Goal: Information Seeking & Learning: Learn about a topic

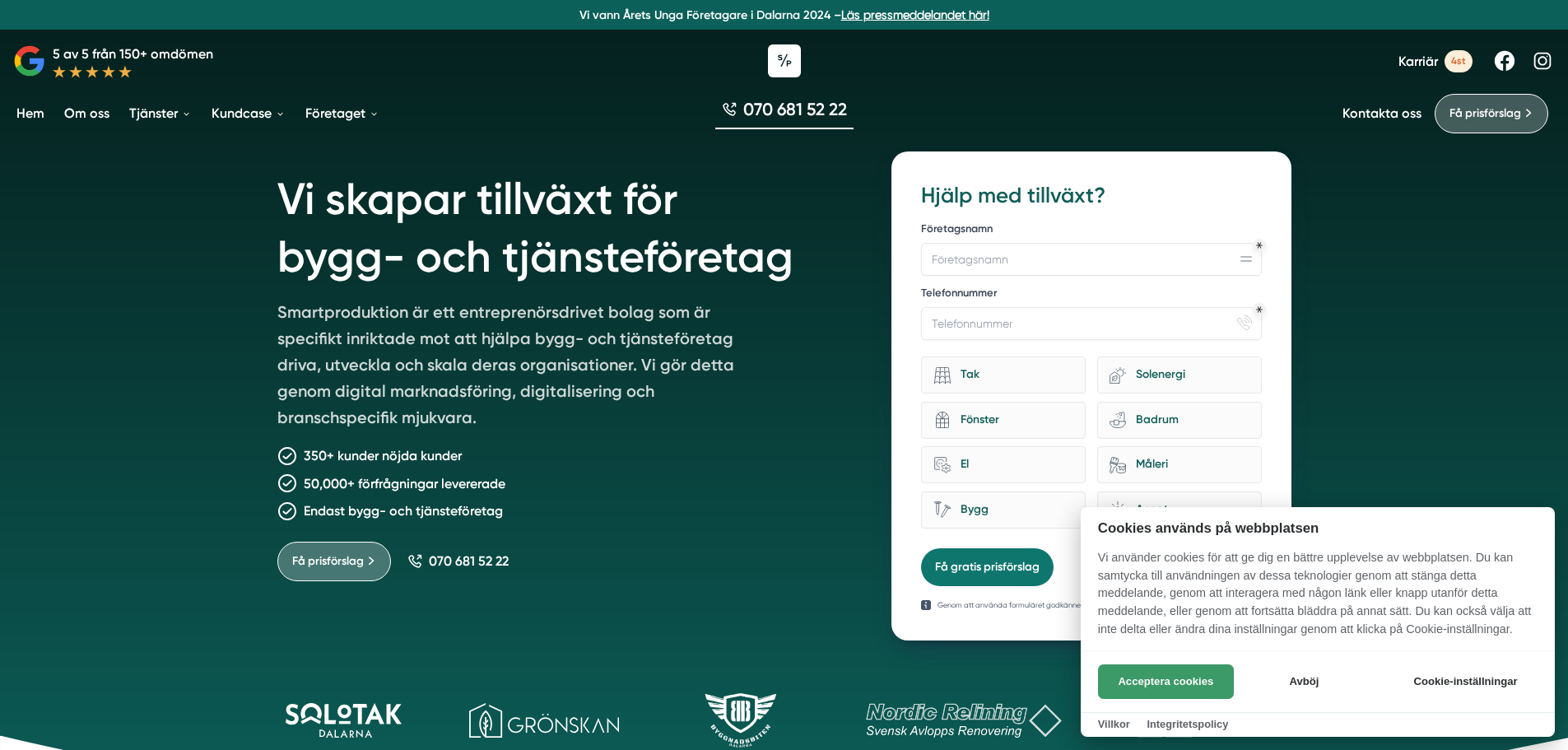
click at [1146, 684] on button "Acceptera cookies" at bounding box center [1165, 682] width 135 height 35
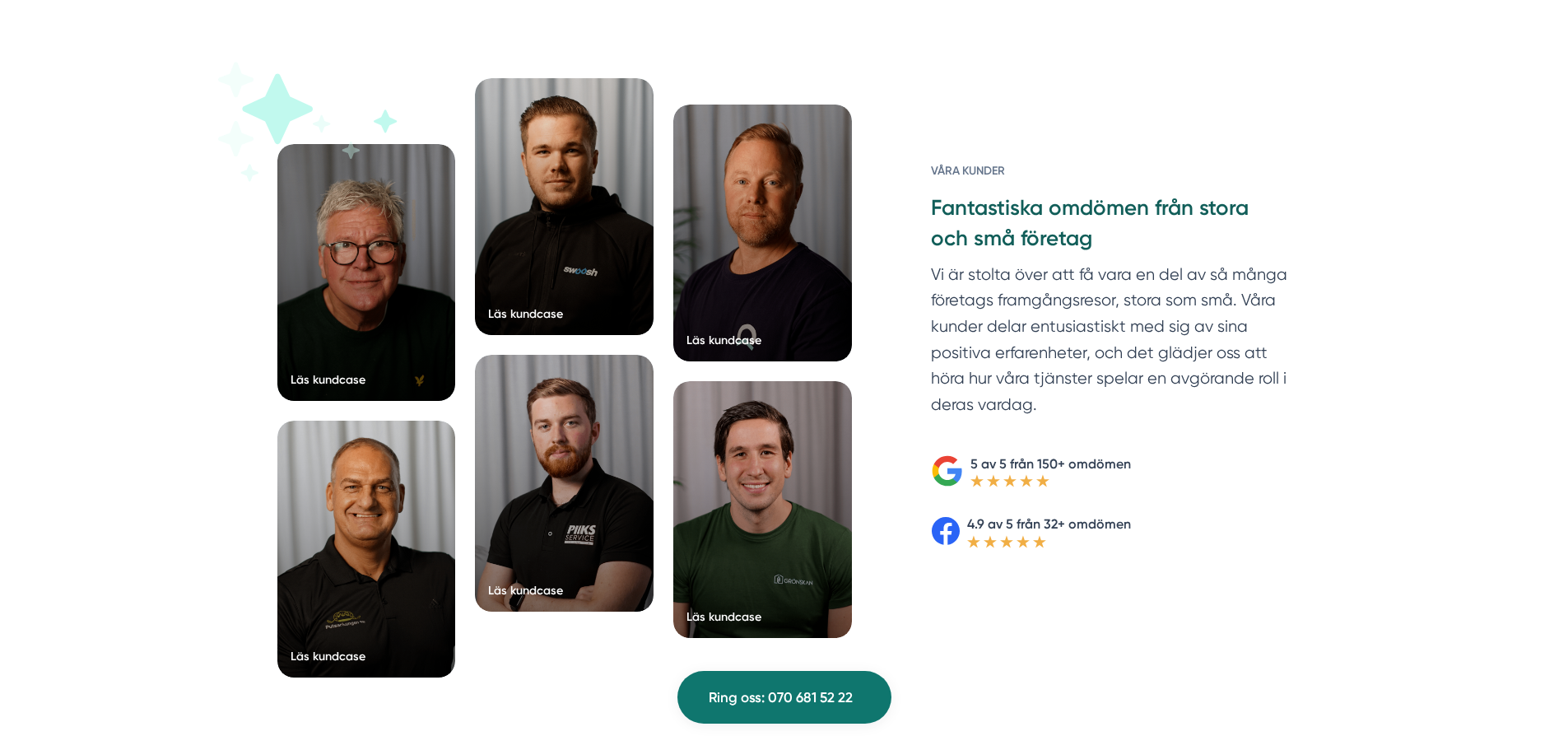
scroll to position [2553, 0]
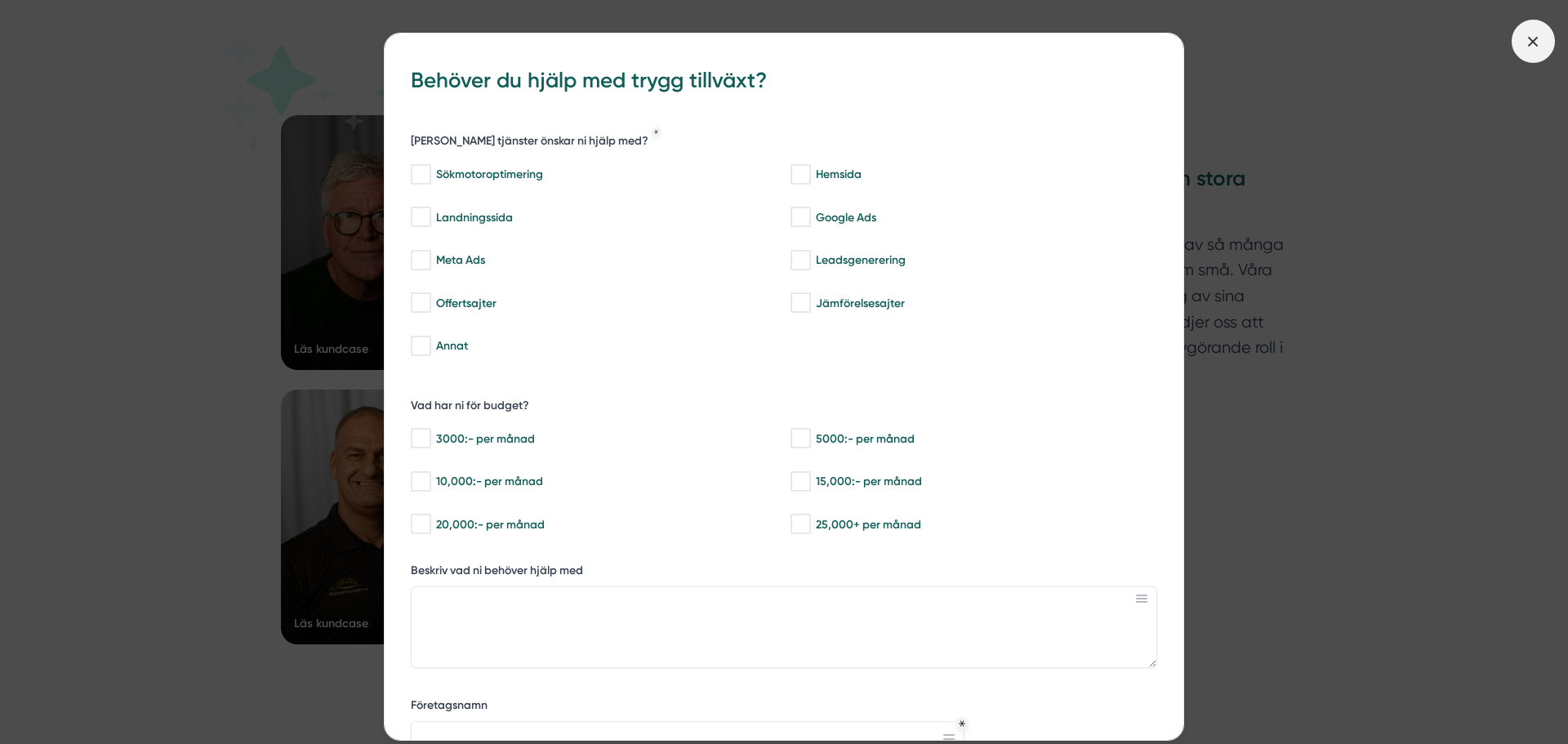
click at [1536, 44] on line at bounding box center [1533, 41] width 9 height 9
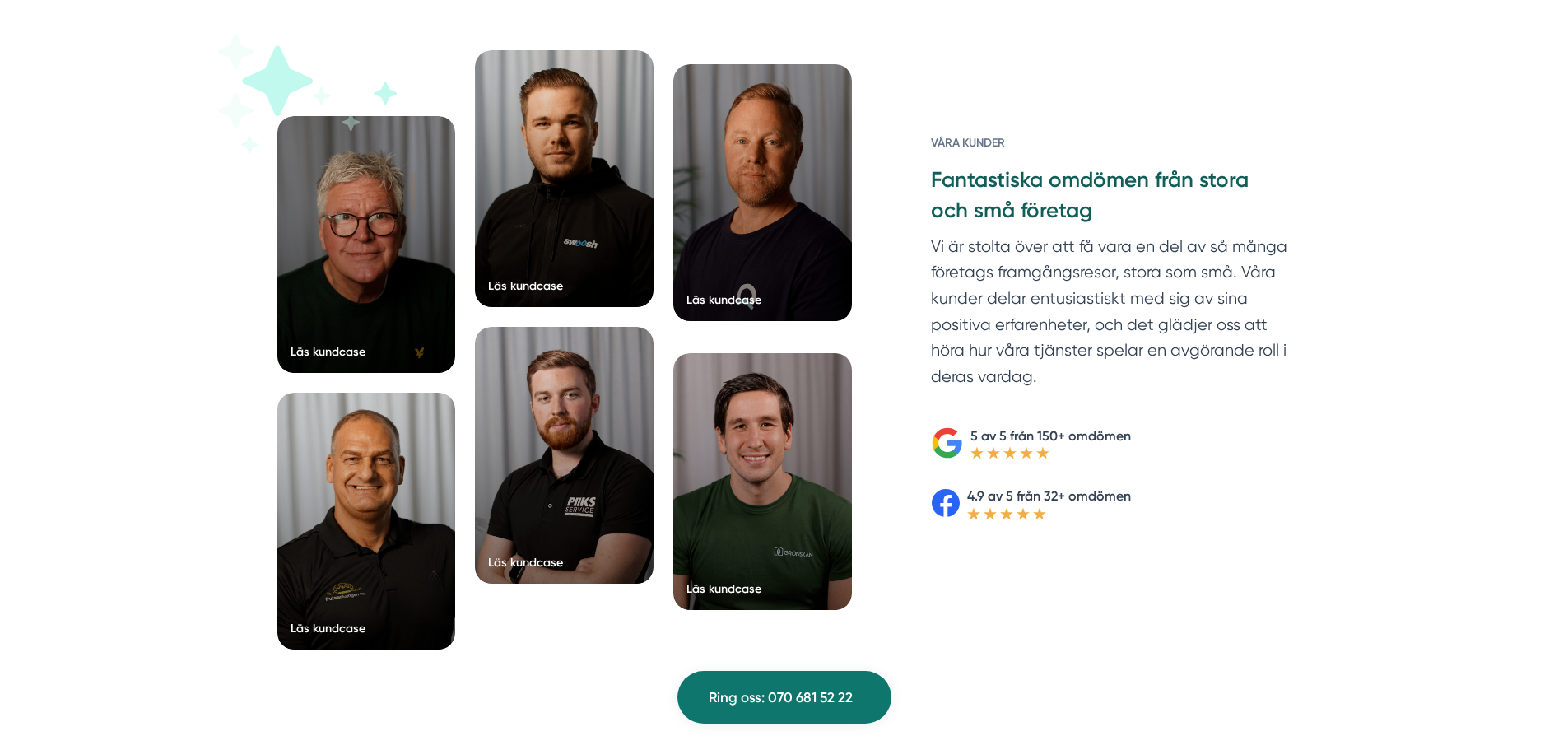
click at [706, 259] on div at bounding box center [762, 192] width 179 height 257
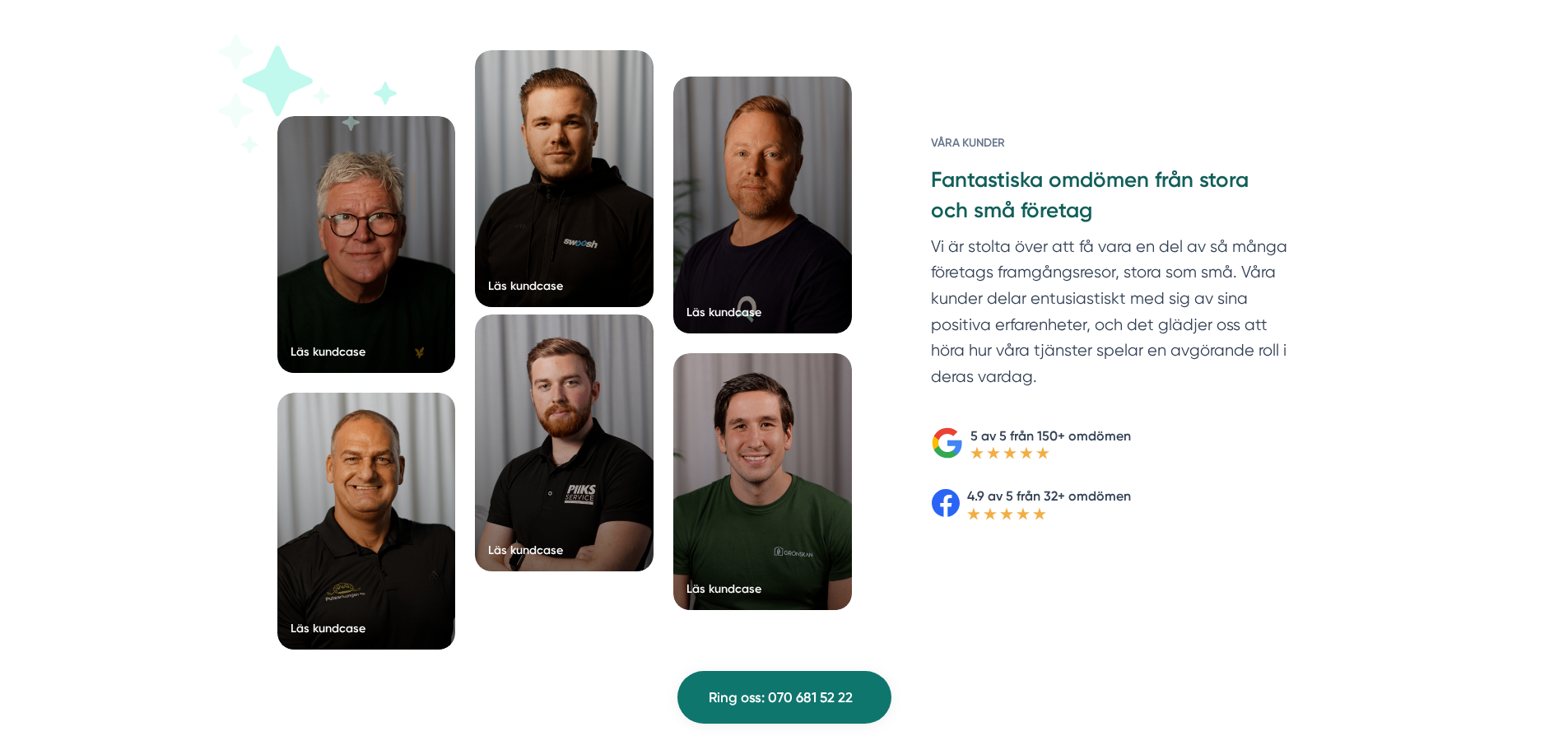
click at [577, 430] on div at bounding box center [565, 442] width 179 height 257
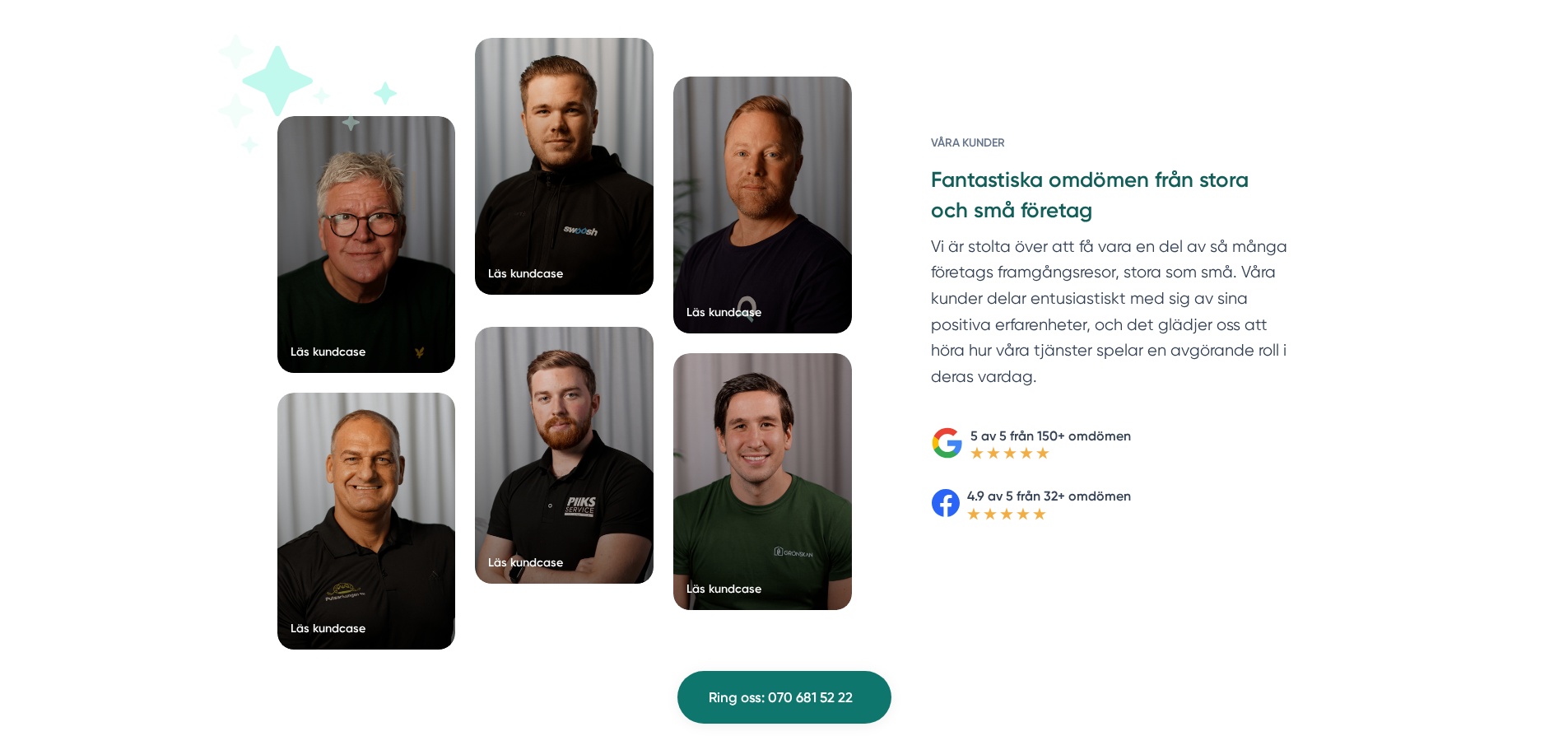
click at [559, 239] on div at bounding box center [565, 165] width 179 height 257
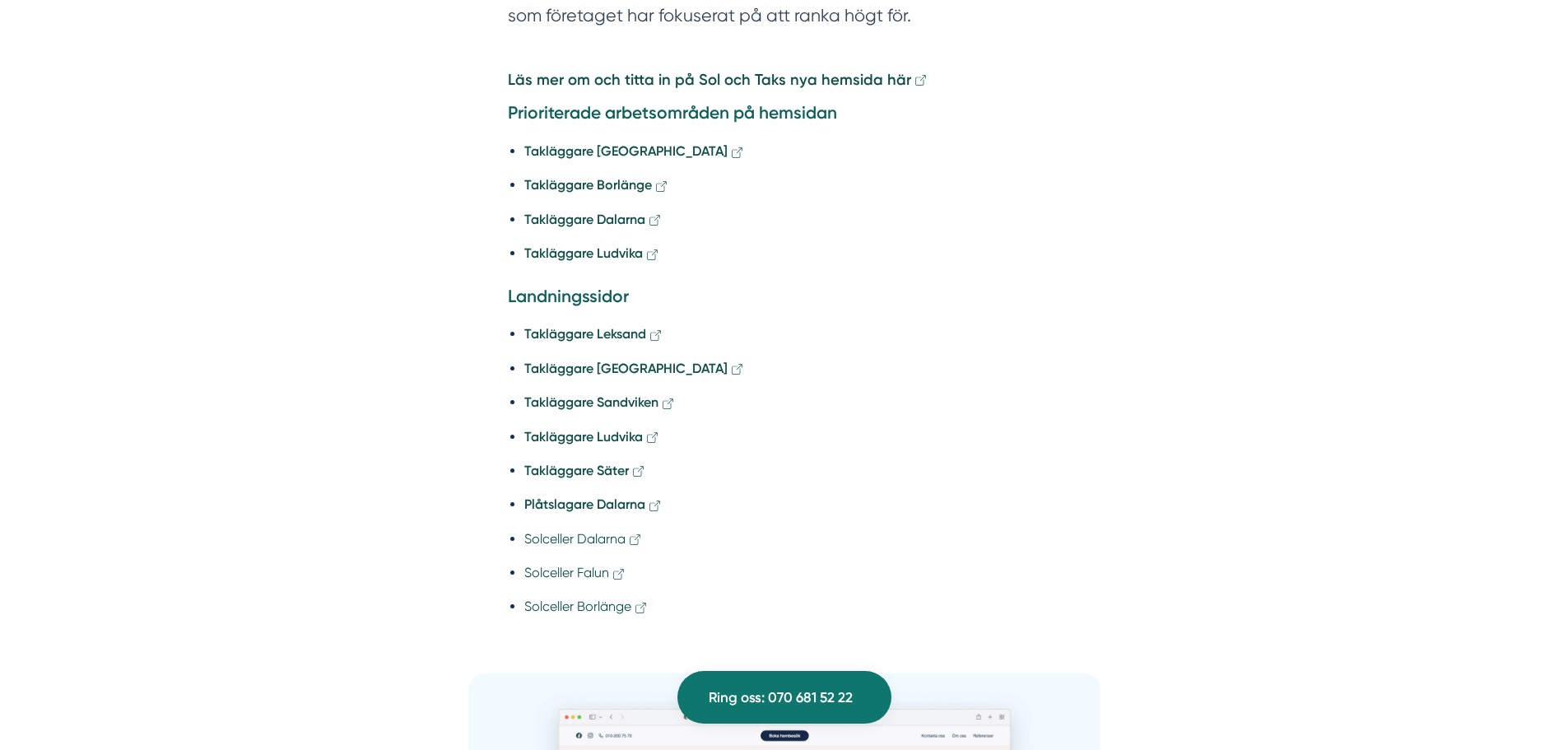
scroll to position [2553, 0]
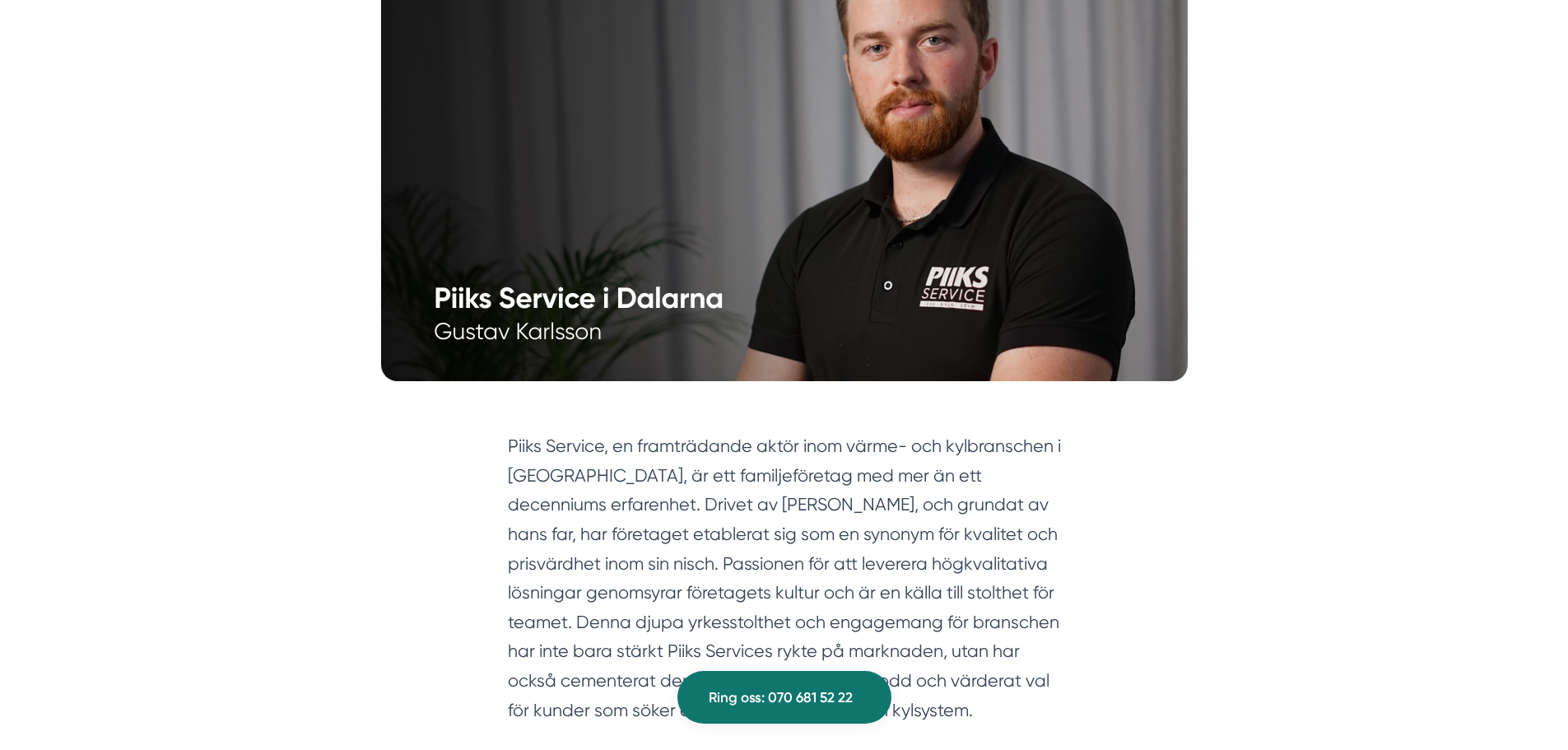
scroll to position [494, 0]
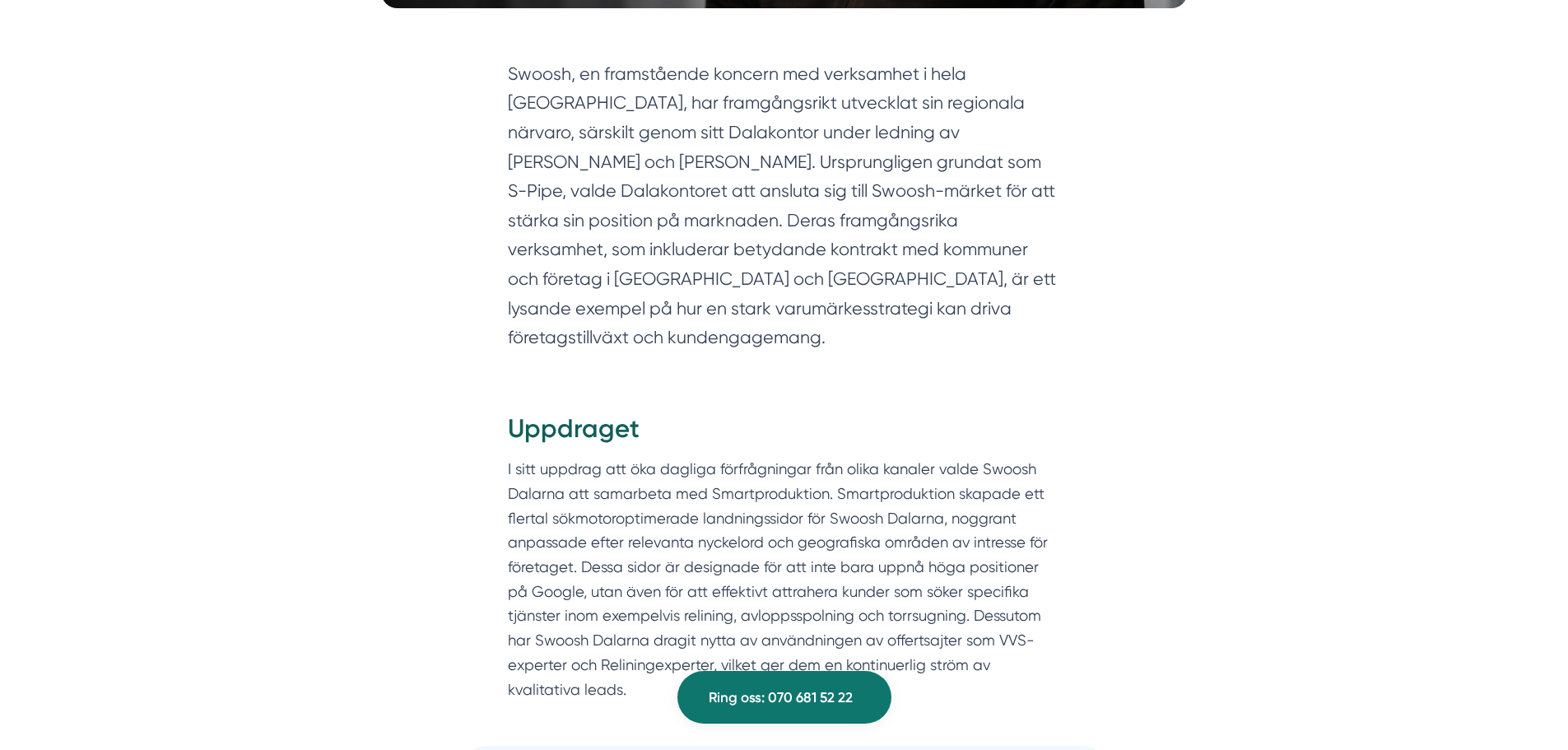
scroll to position [1070, 0]
